Goal: Information Seeking & Learning: Learn about a topic

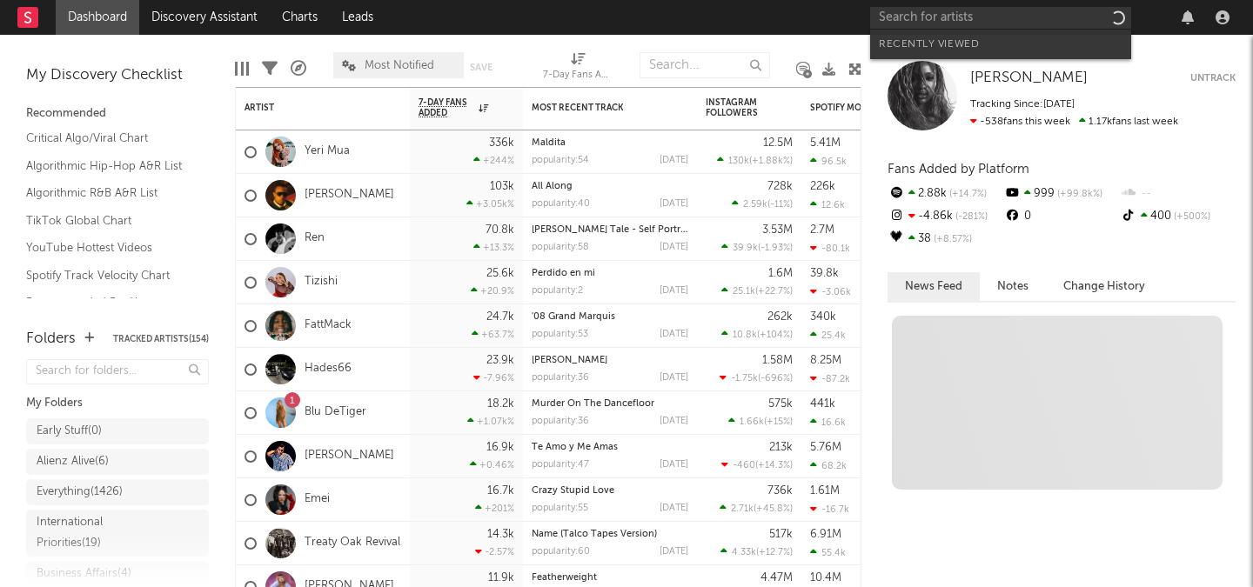
click at [970, 15] on input "text" at bounding box center [1000, 18] width 261 height 22
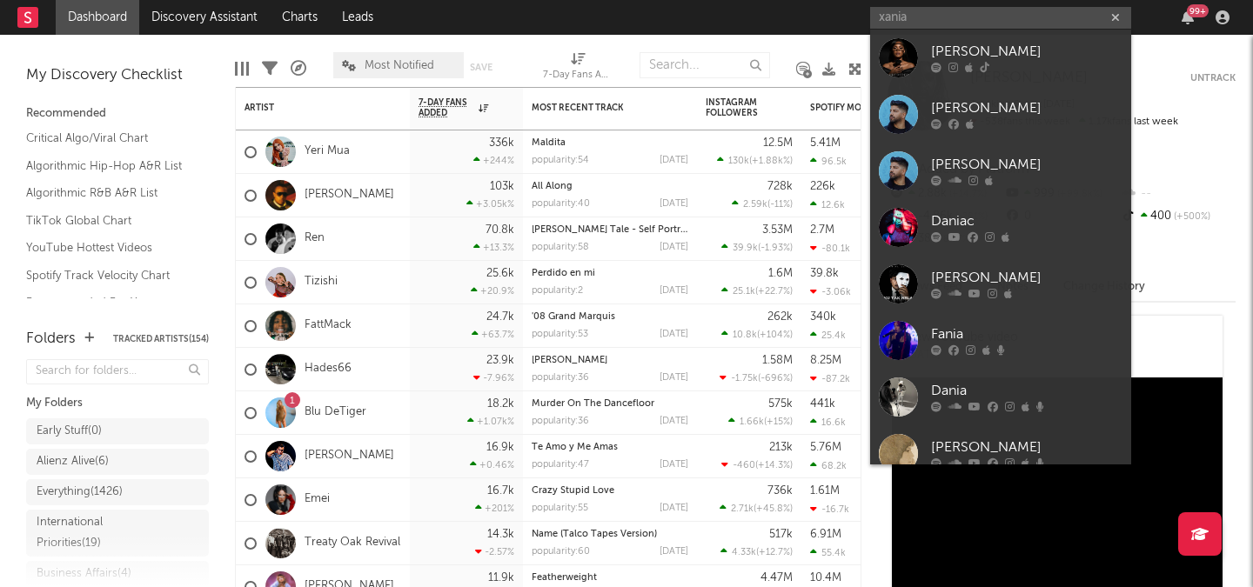
click at [964, 19] on input "xania" at bounding box center [1000, 18] width 261 height 22
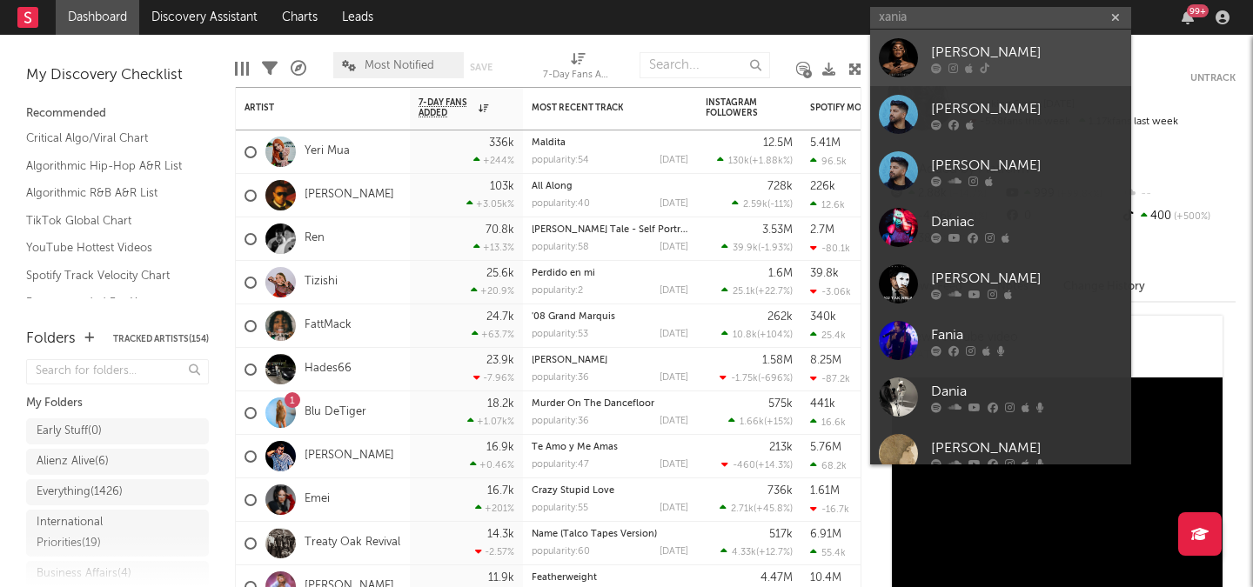
type input "xania"
click at [969, 48] on div "[PERSON_NAME]" at bounding box center [1026, 52] width 191 height 21
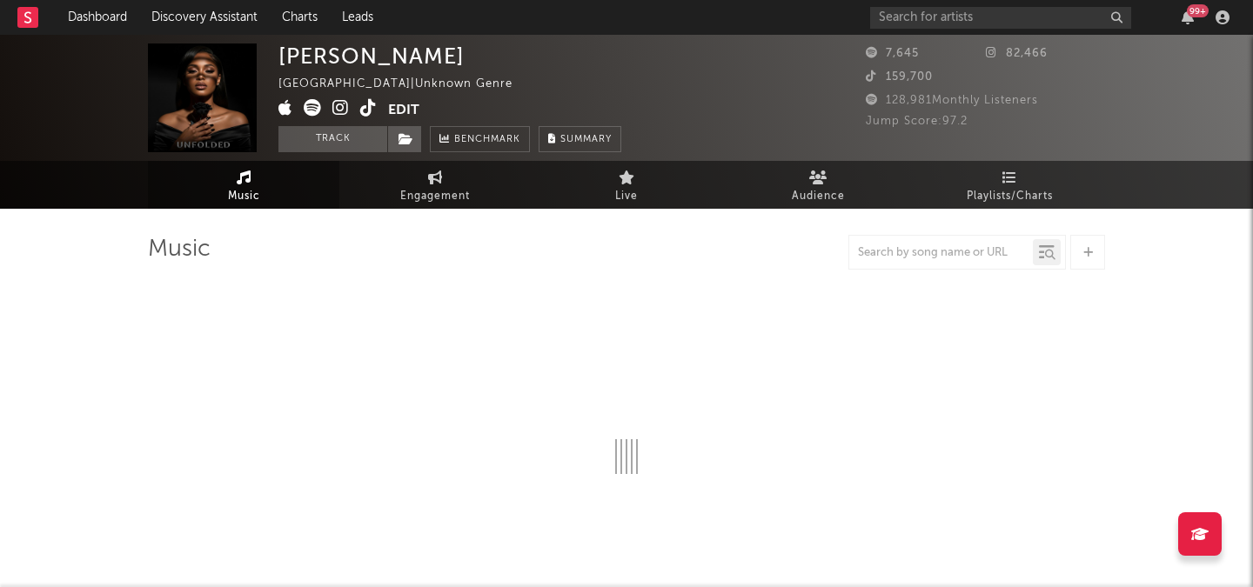
select select "1w"
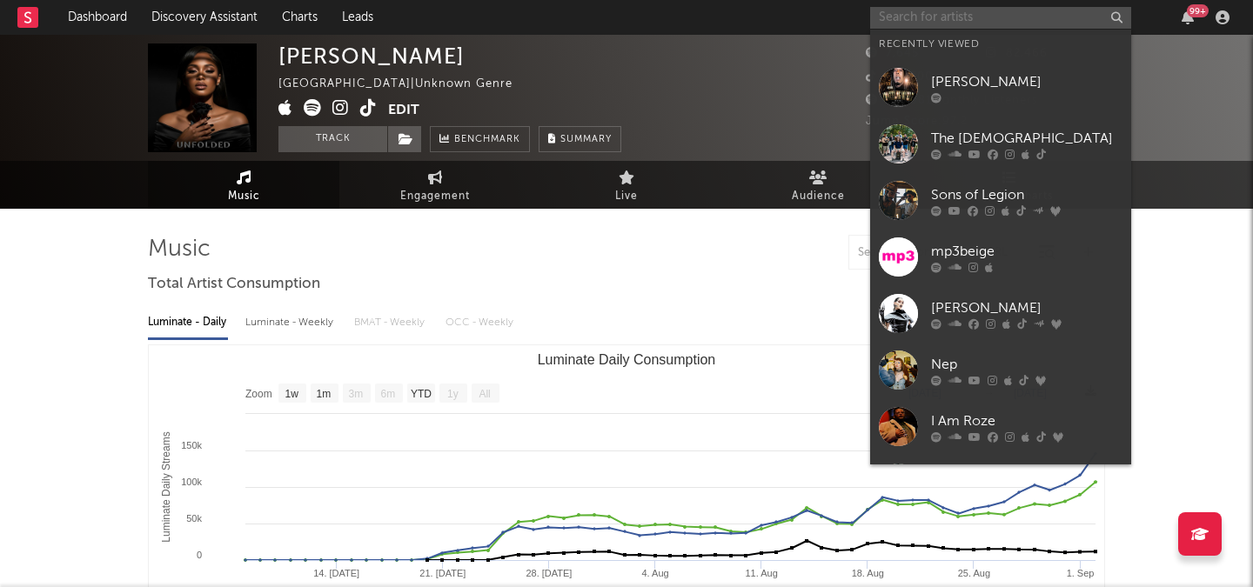
click at [938, 26] on input "text" at bounding box center [1000, 18] width 261 height 22
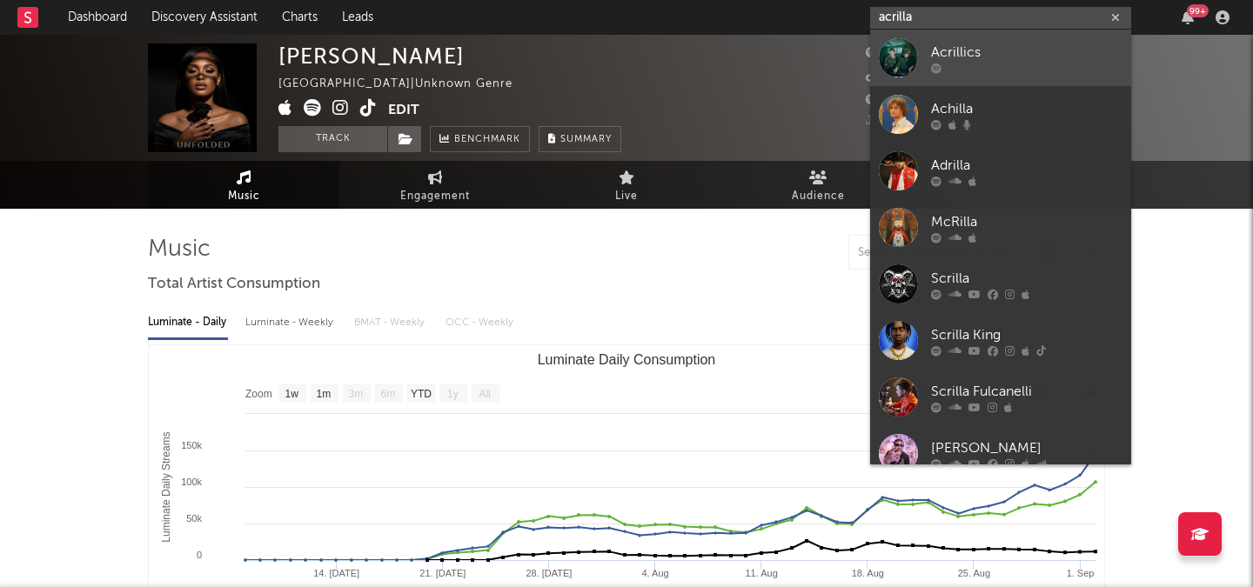
type input "acrilla"
click at [955, 33] on link "Acrillics" at bounding box center [1000, 58] width 261 height 57
click at [955, 33] on div "acrilla 99 +" at bounding box center [1053, 17] width 366 height 35
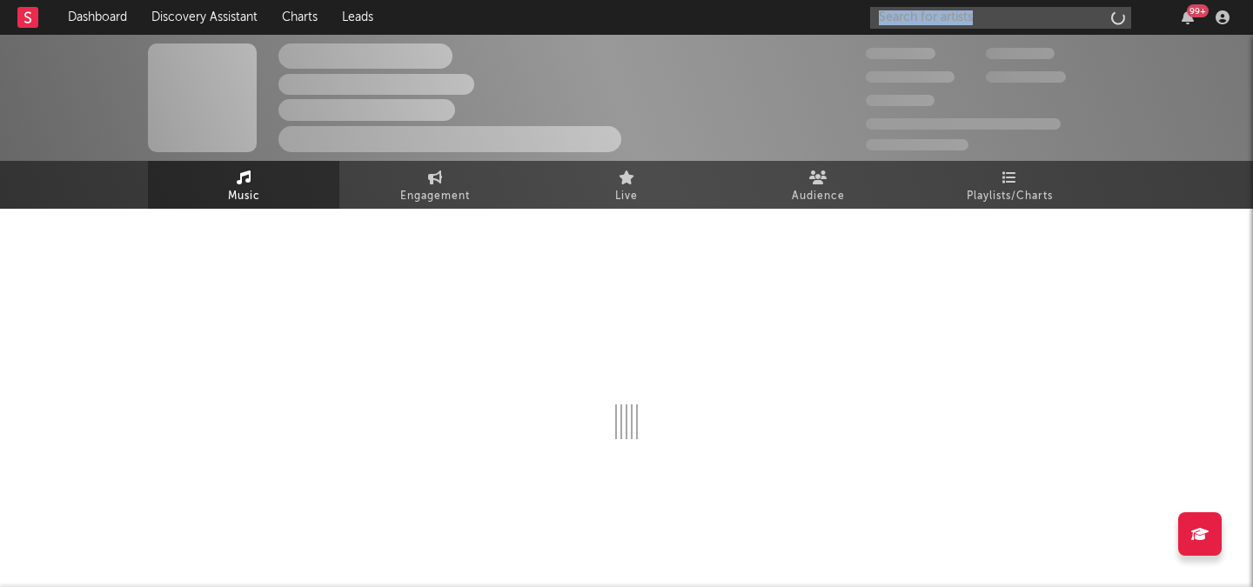
click at [955, 33] on div "99 +" at bounding box center [1053, 17] width 366 height 35
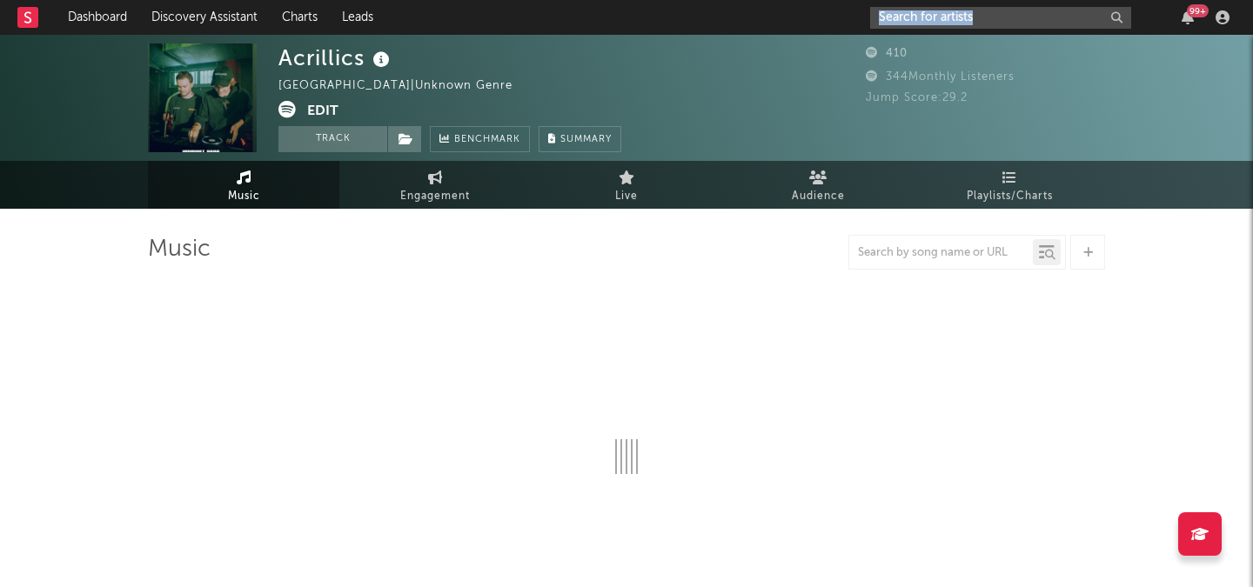
click at [1013, 21] on input "text" at bounding box center [1000, 18] width 261 height 22
select select "1w"
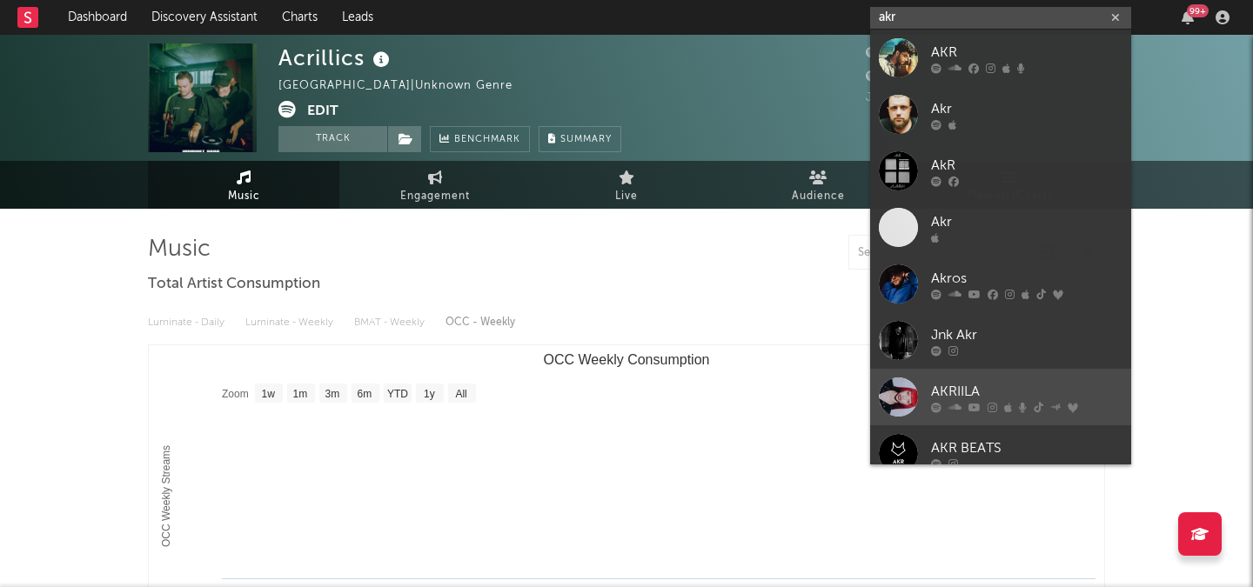
type input "akr"
click at [1040, 387] on div "AKRIILA" at bounding box center [1026, 391] width 191 height 21
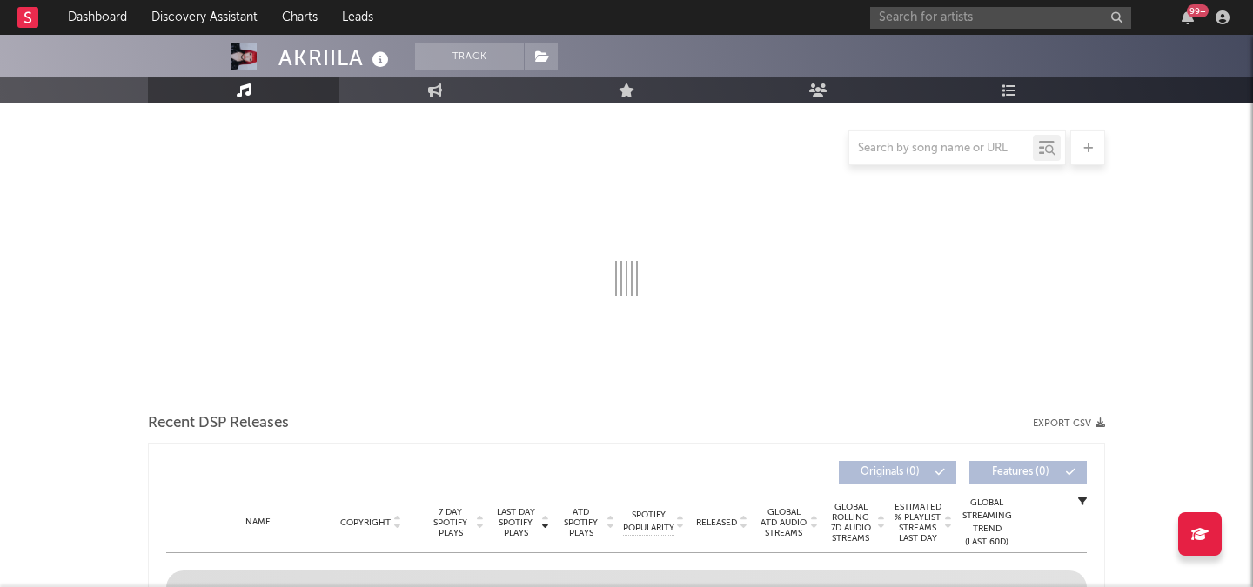
scroll to position [183, 0]
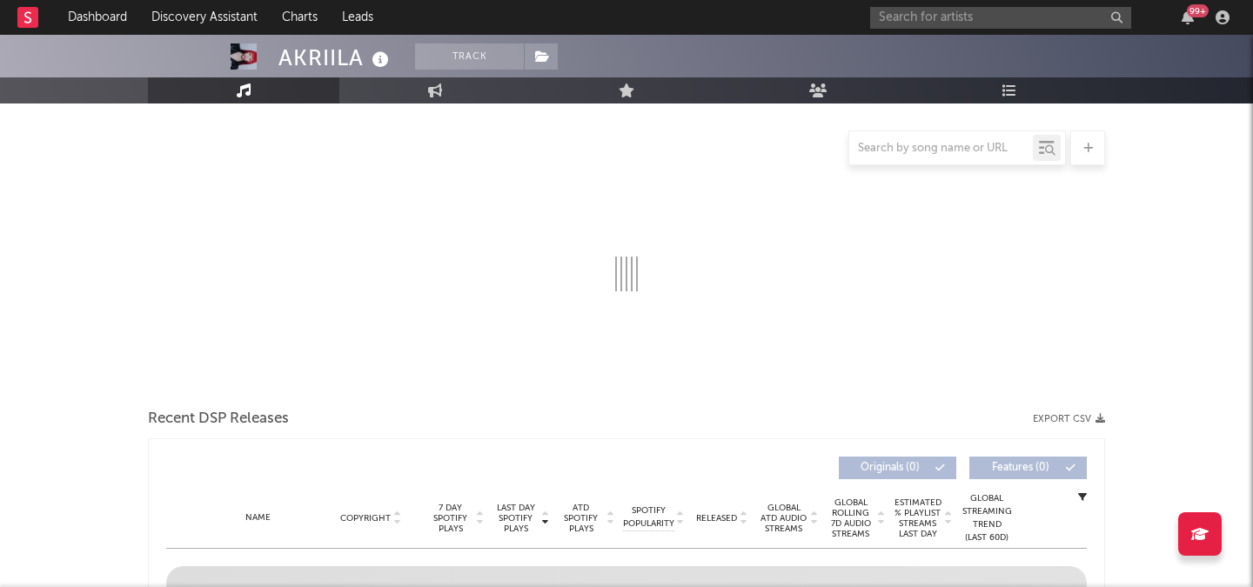
select select "6m"
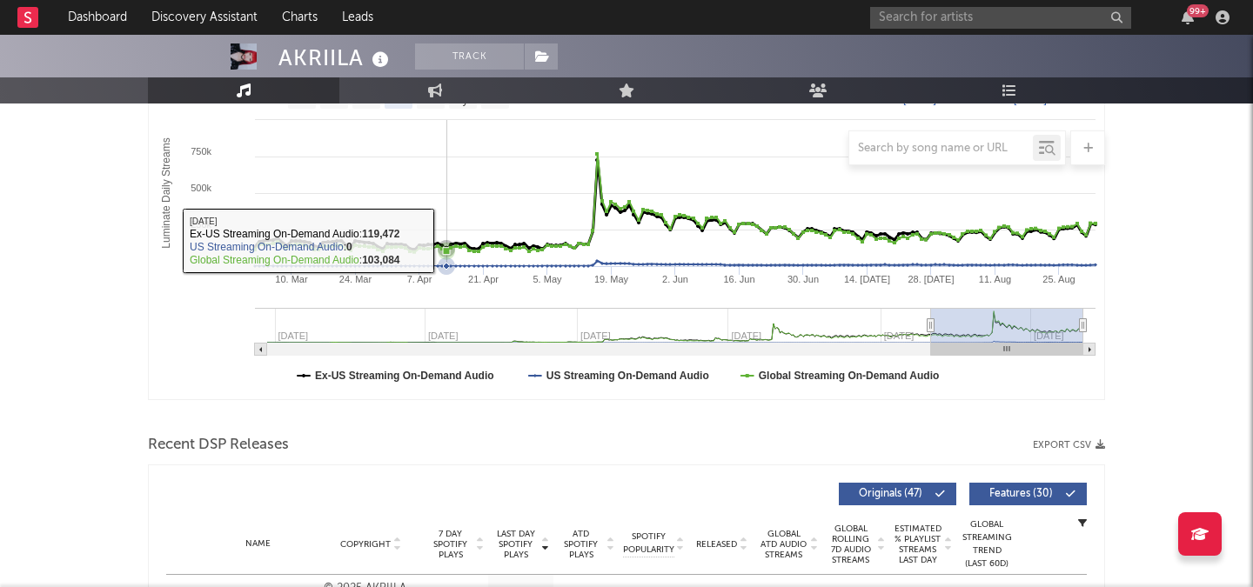
scroll to position [0, 0]
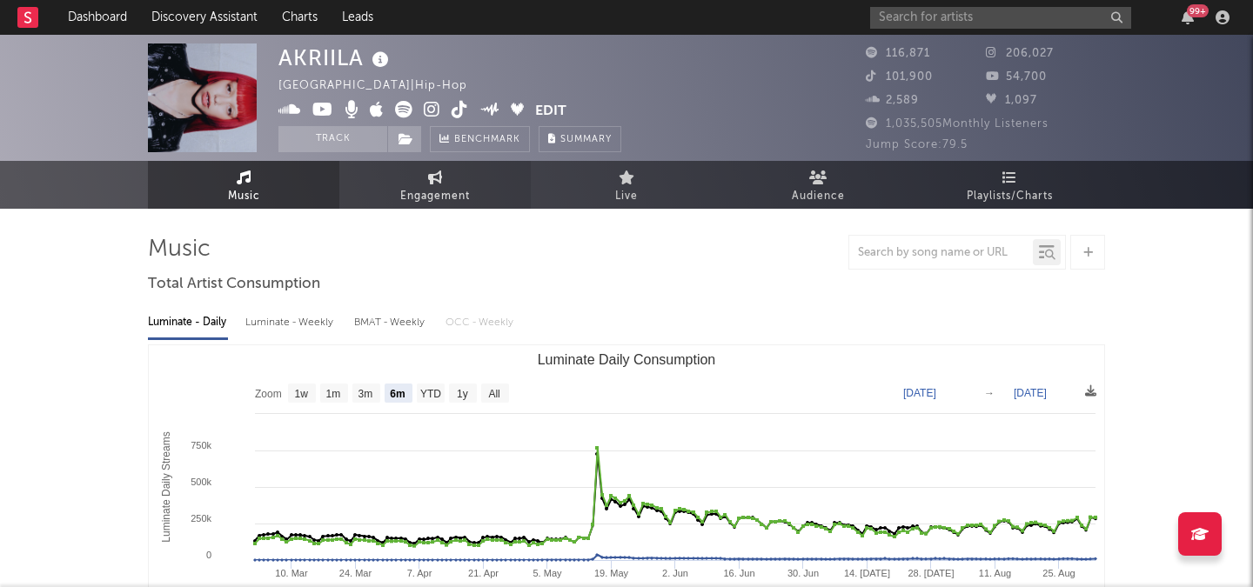
click at [440, 190] on span "Engagement" at bounding box center [435, 196] width 70 height 21
select select "1w"
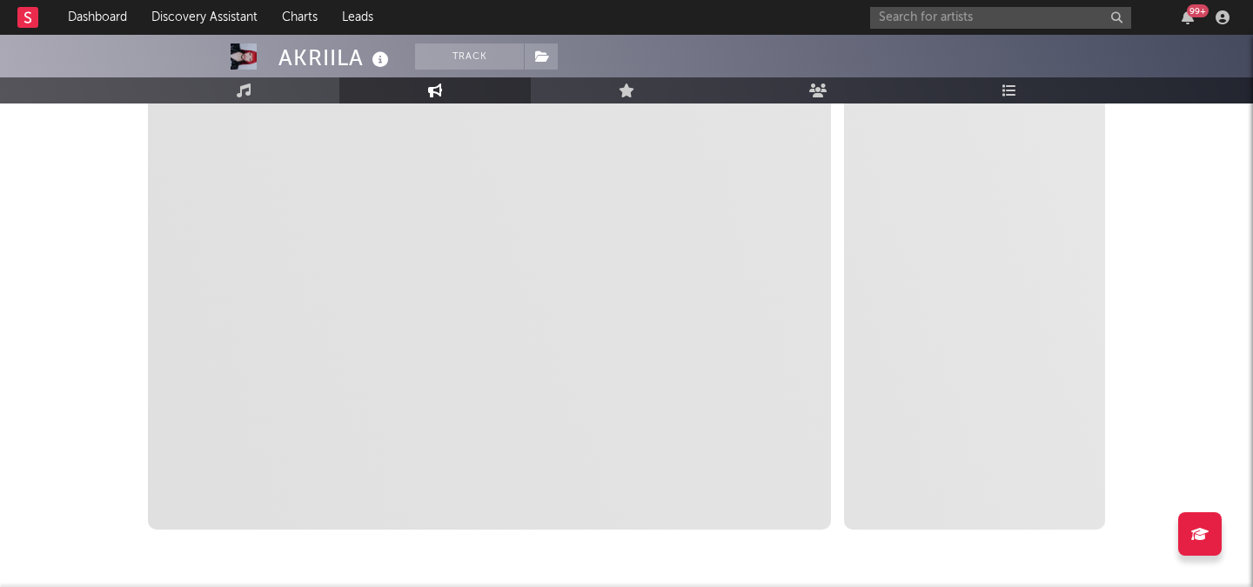
scroll to position [302, 0]
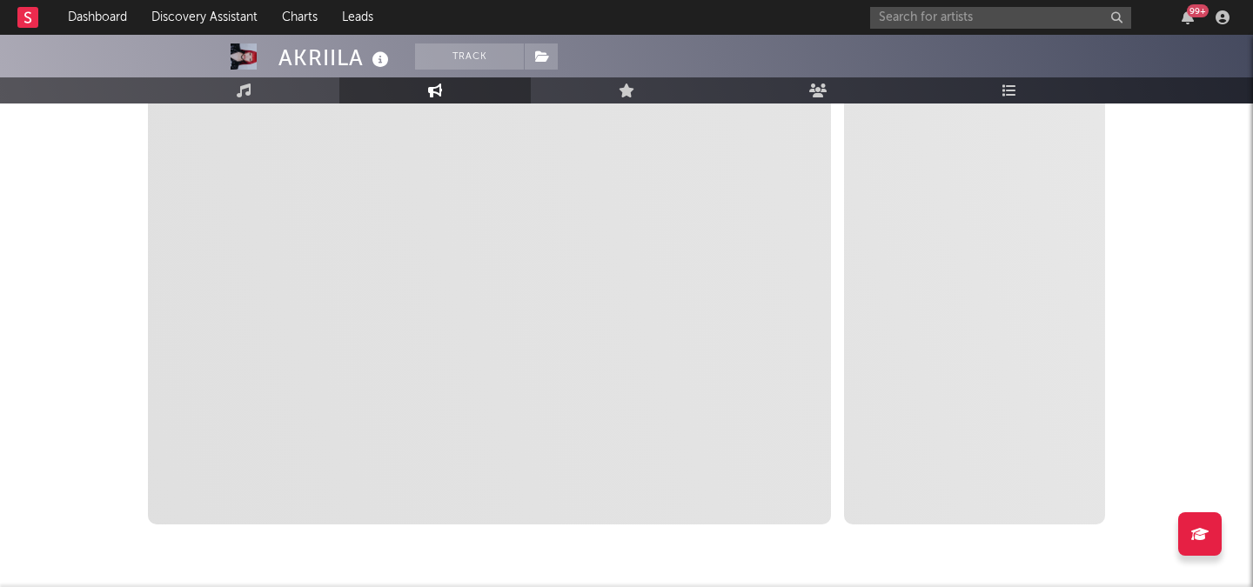
select select "1m"
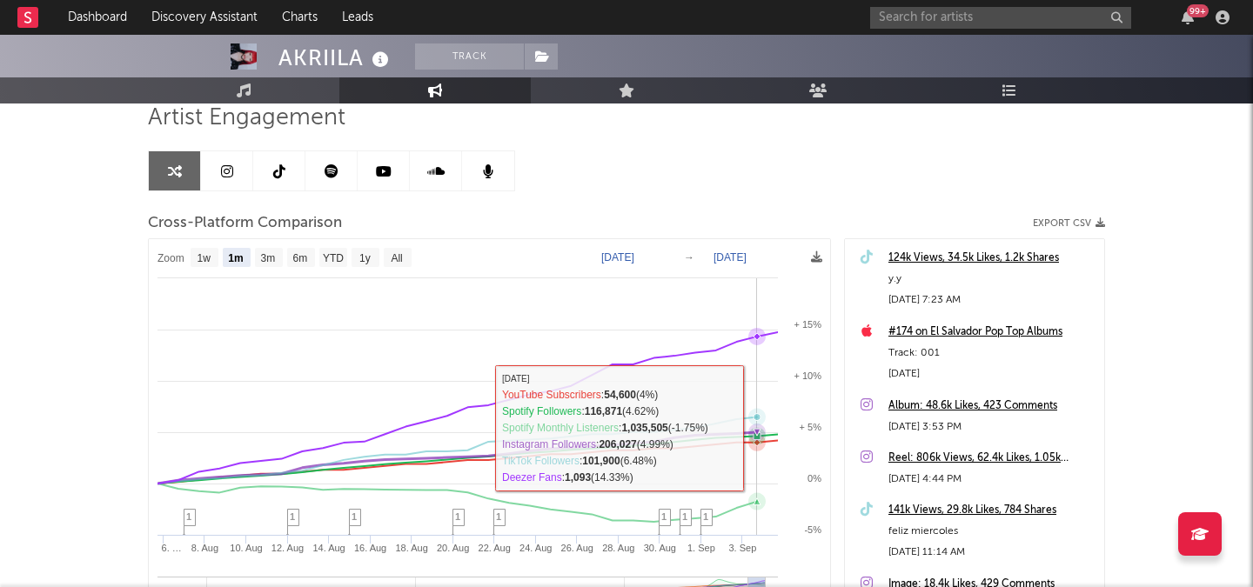
scroll to position [0, 0]
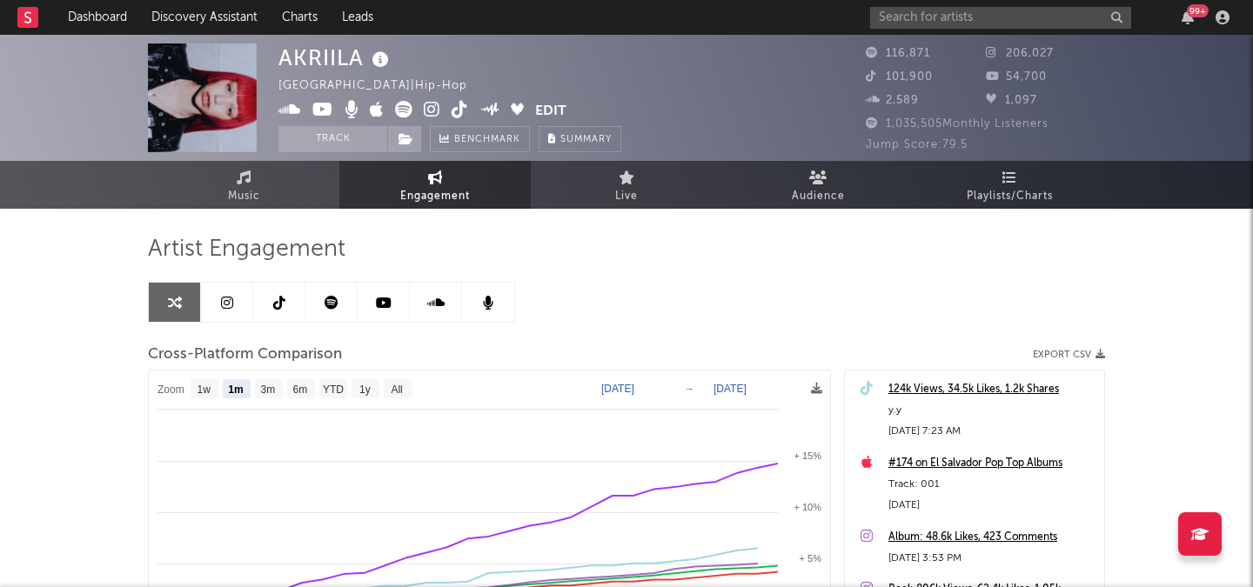
click at [426, 106] on icon at bounding box center [432, 109] width 17 height 17
